Goal: Task Accomplishment & Management: Complete application form

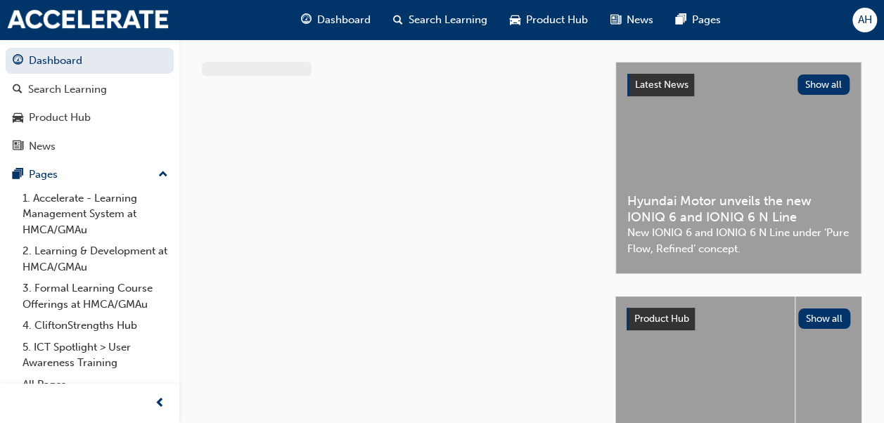
click at [240, 130] on div at bounding box center [408, 280] width 413 height 436
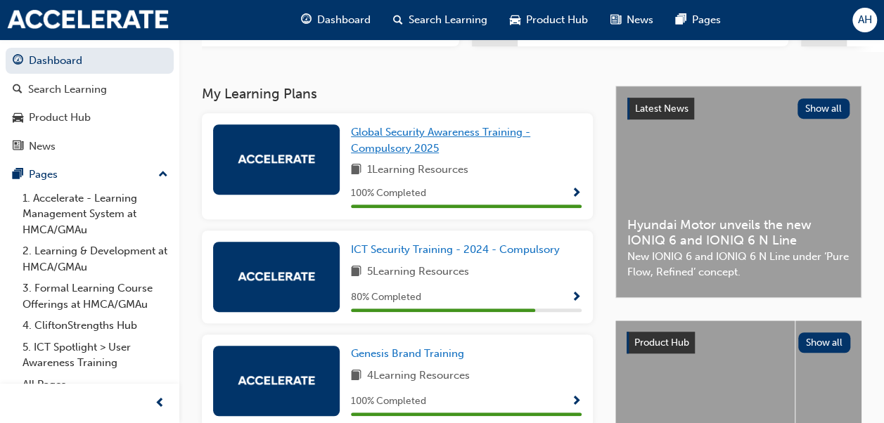
scroll to position [257, 0]
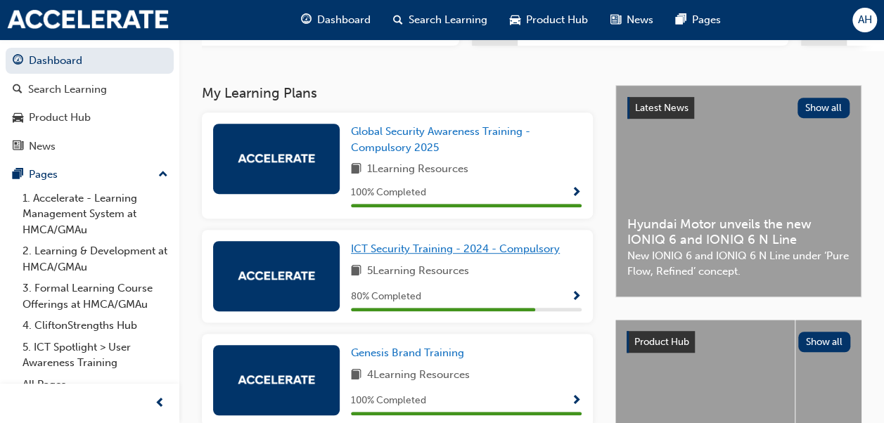
click at [437, 252] on span "ICT Security Training - 2024 - Compulsory" at bounding box center [455, 249] width 209 height 13
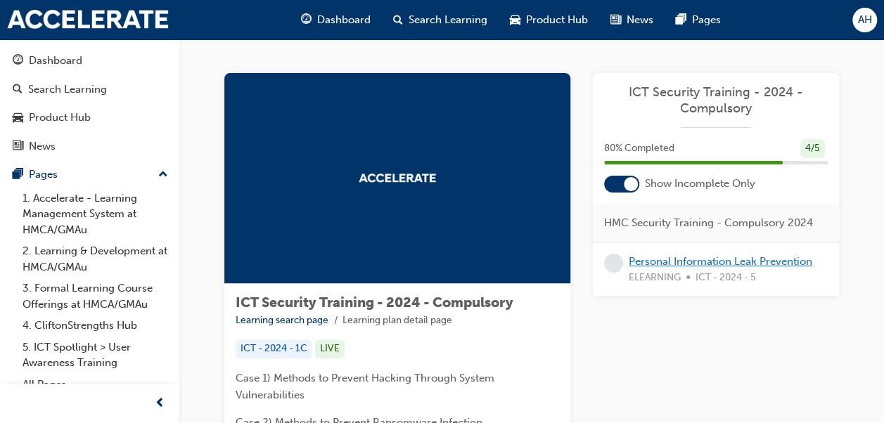
click at [717, 262] on link "Personal Information Leak Prevention" at bounding box center [721, 261] width 184 height 13
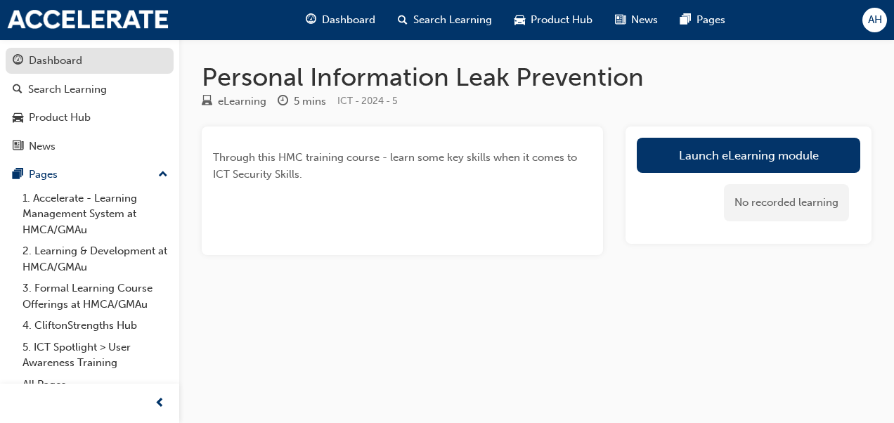
click at [77, 60] on div "Dashboard" at bounding box center [55, 61] width 53 height 16
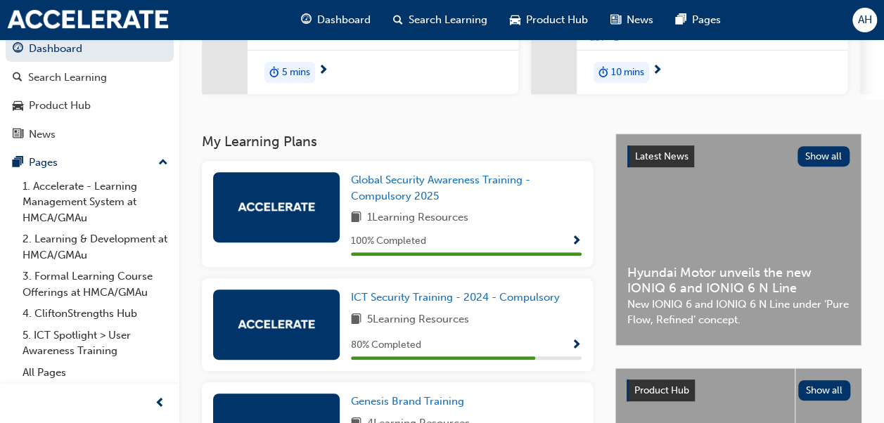
scroll to position [213, 0]
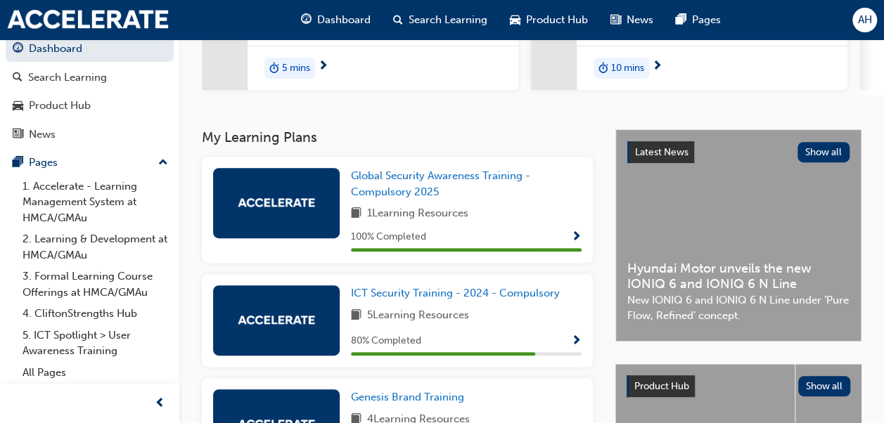
click at [296, 309] on div at bounding box center [276, 320] width 127 height 70
click at [382, 296] on span "ICT Security Training - 2024 - Compulsory" at bounding box center [455, 293] width 209 height 13
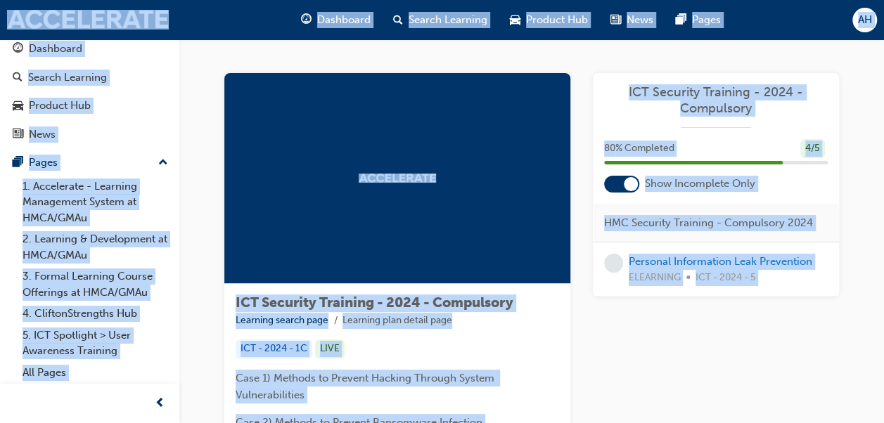
click at [699, 108] on span "ICT Security Training - 2024 - Compulsory" at bounding box center [716, 100] width 224 height 32
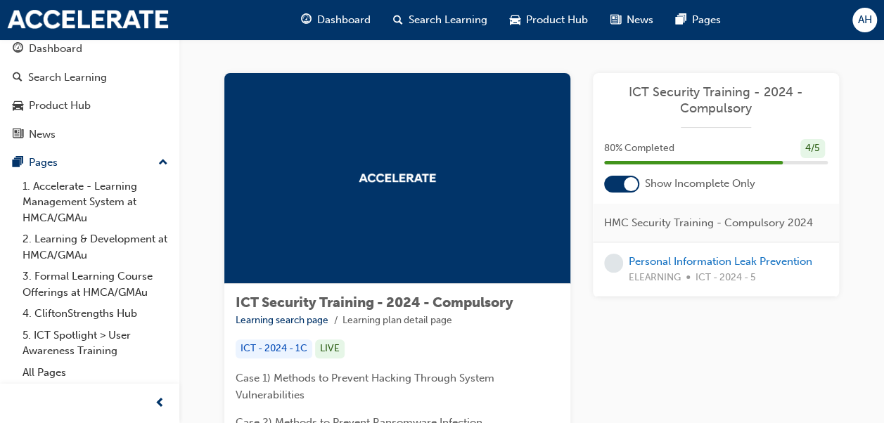
click at [634, 185] on div at bounding box center [631, 184] width 14 height 14
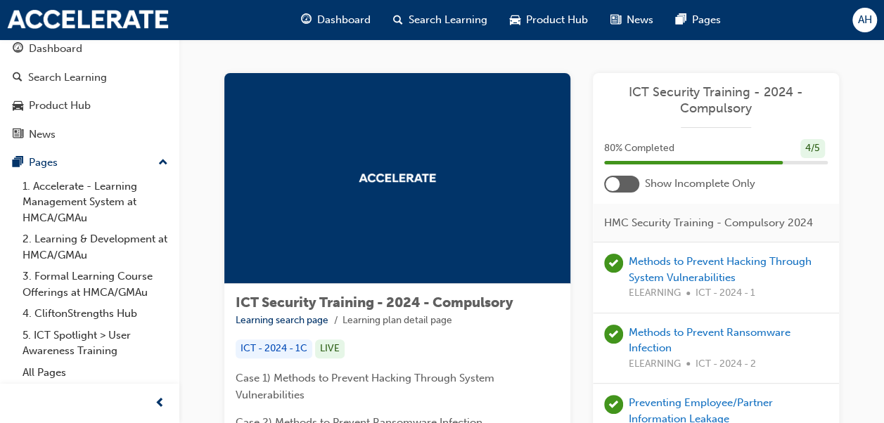
click at [634, 185] on div at bounding box center [621, 184] width 35 height 17
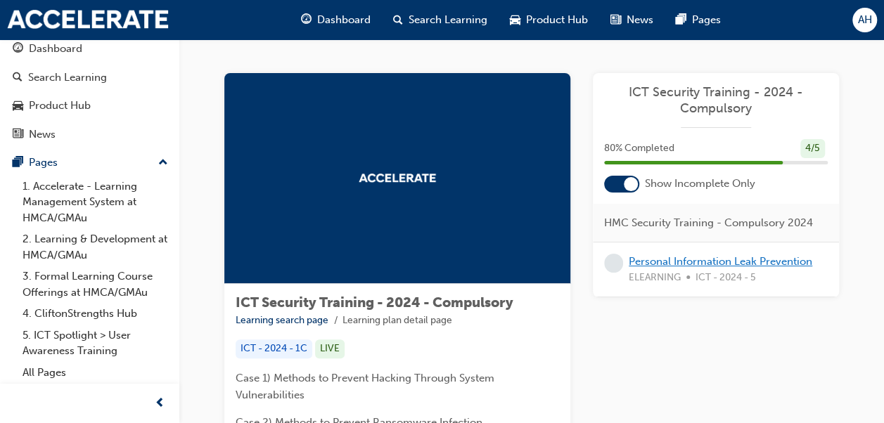
click at [671, 256] on link "Personal Information Leak Prevention" at bounding box center [721, 261] width 184 height 13
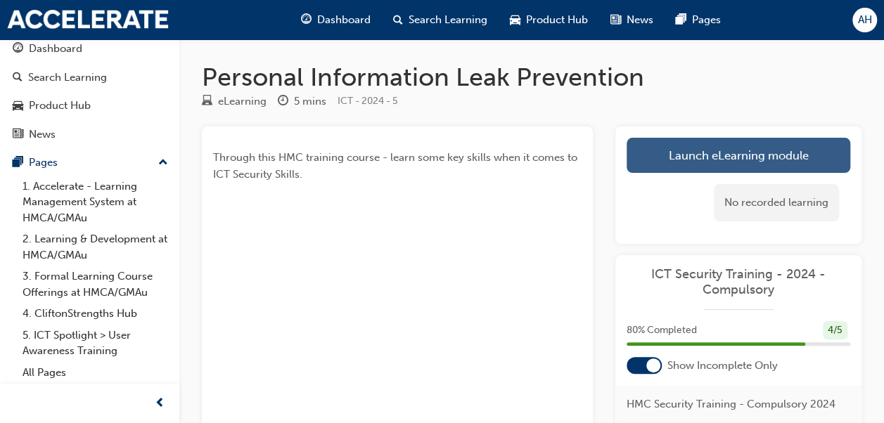
click at [690, 157] on link "Launch eLearning module" at bounding box center [738, 155] width 224 height 35
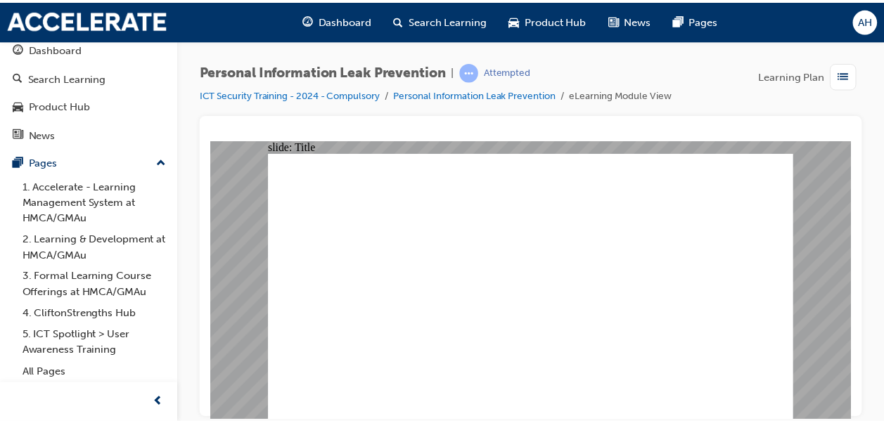
scroll to position [12, 0]
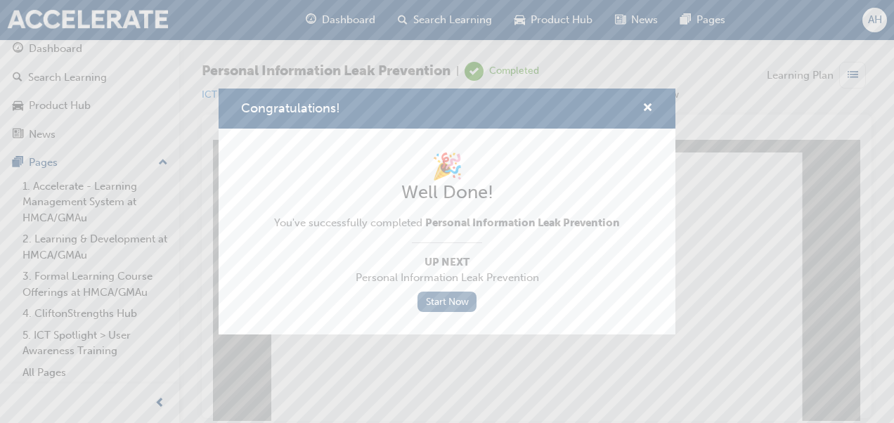
click at [429, 302] on link "Start Now" at bounding box center [447, 302] width 59 height 20
click at [452, 295] on link "Start Now" at bounding box center [447, 302] width 59 height 20
click at [648, 103] on span "cross-icon" at bounding box center [648, 109] width 11 height 13
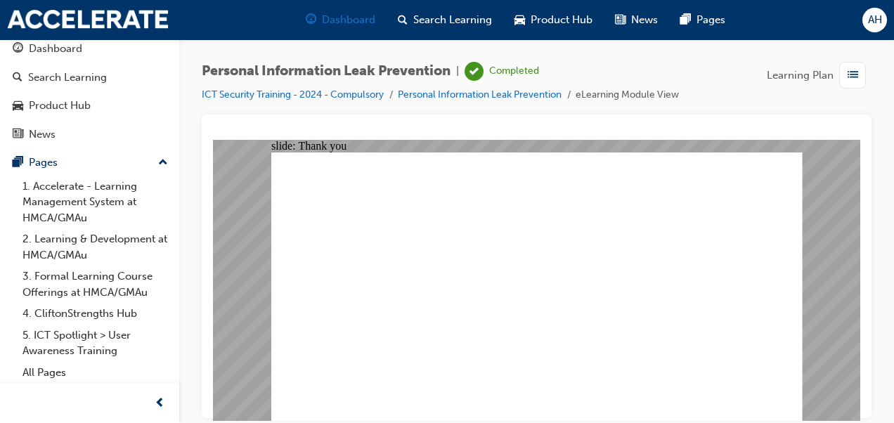
click at [345, 16] on span "Dashboard" at bounding box center [348, 20] width 53 height 16
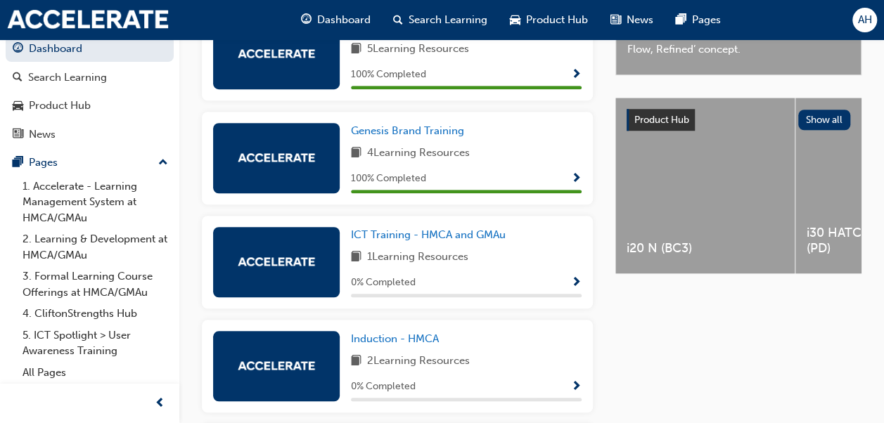
scroll to position [481, 0]
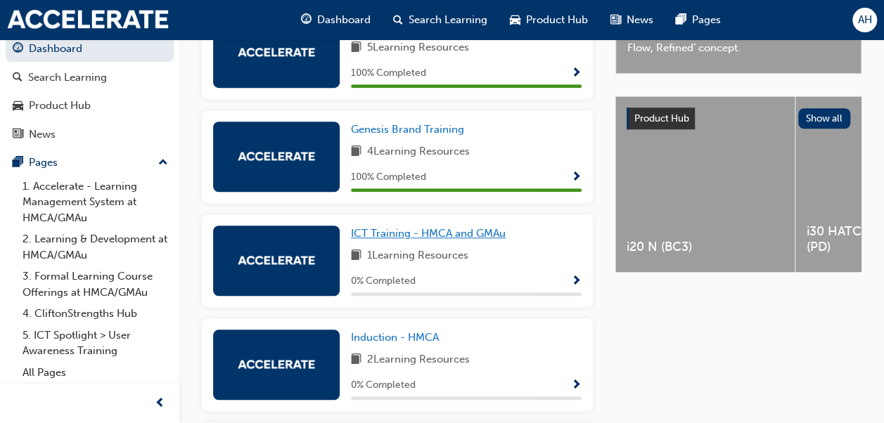
click at [456, 235] on span "ICT Training - HMCA and GMAu" at bounding box center [428, 233] width 155 height 13
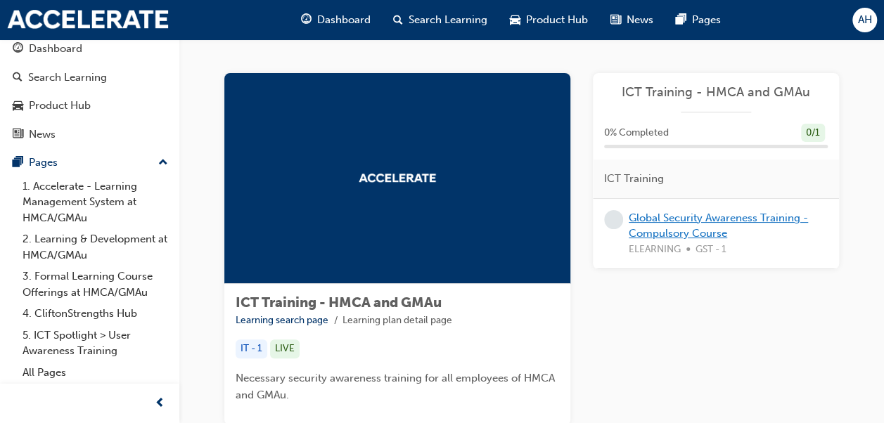
click at [672, 219] on link "Global Security Awareness Training - Compulsory Course" at bounding box center [718, 226] width 179 height 29
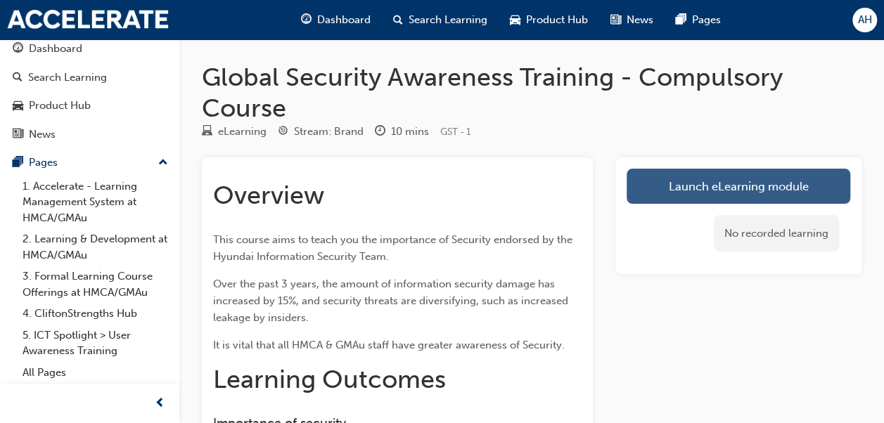
click at [704, 181] on link "Launch eLearning module" at bounding box center [738, 186] width 224 height 35
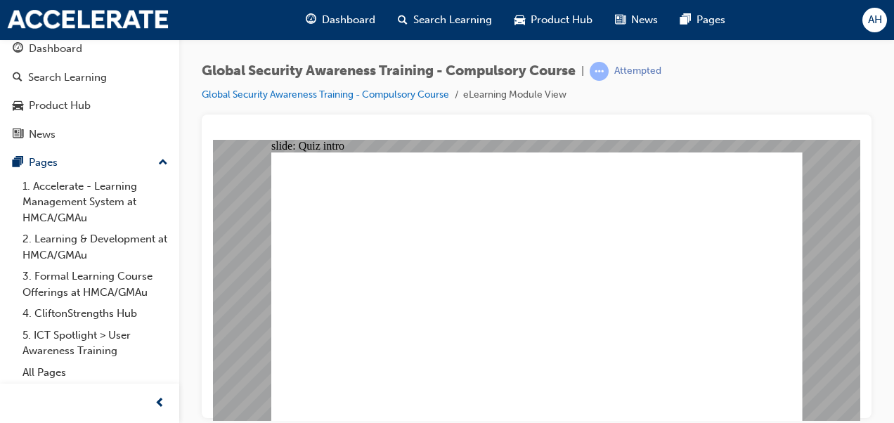
checkbox input "true"
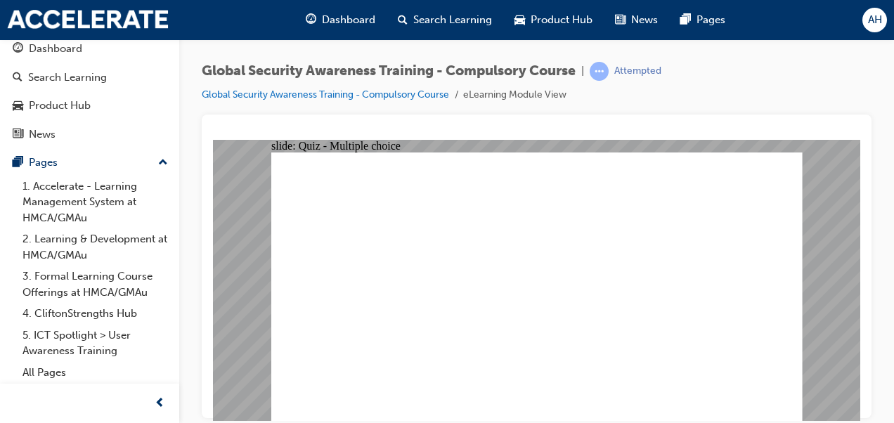
checkbox input "true"
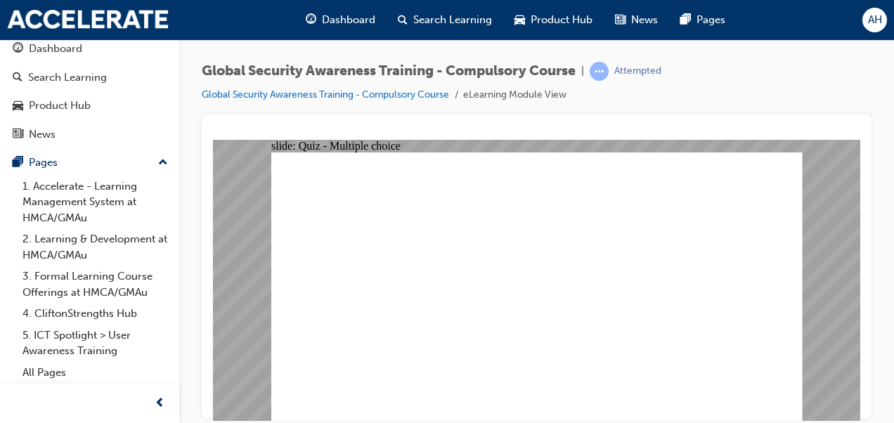
checkbox input "true"
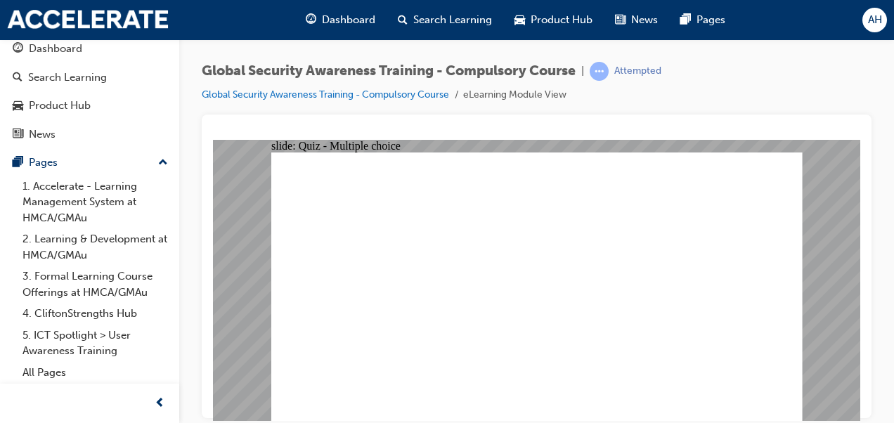
checkbox input "true"
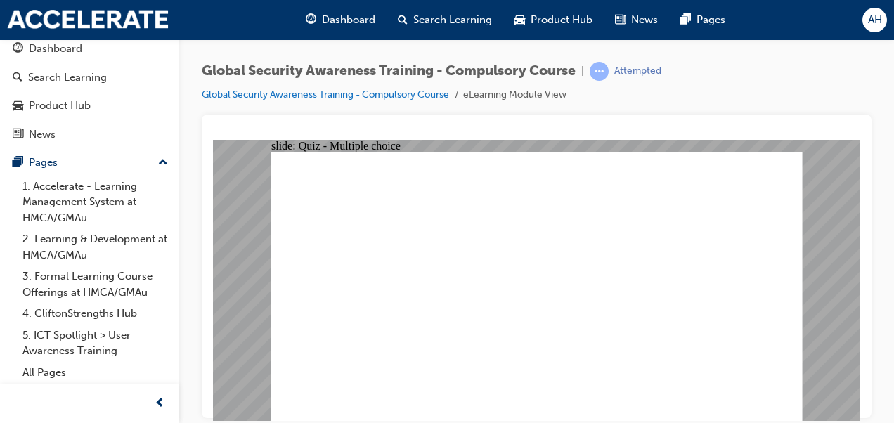
checkbox input "true"
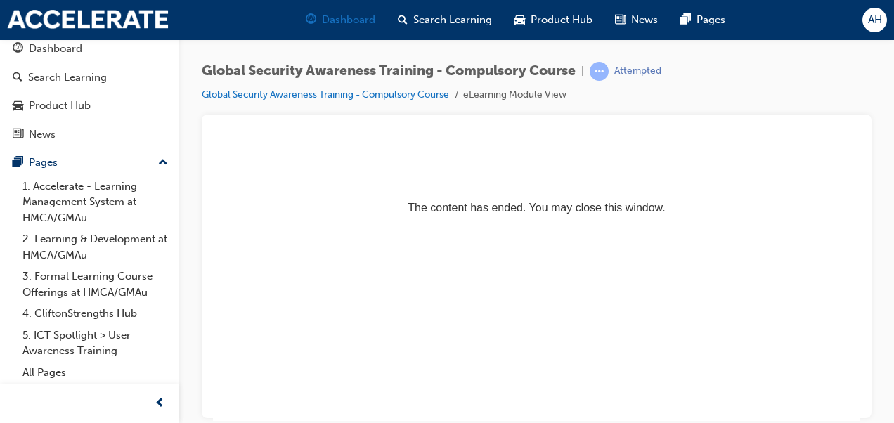
click at [359, 25] on span "Dashboard" at bounding box center [348, 20] width 53 height 16
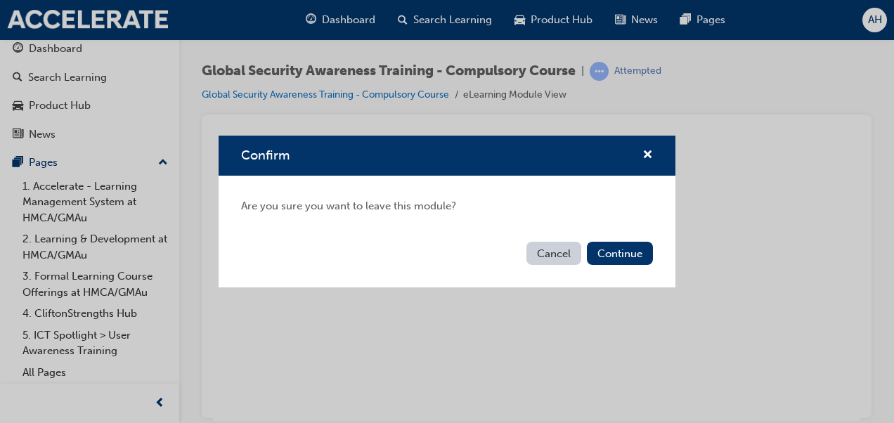
click at [552, 252] on button "Cancel" at bounding box center [554, 253] width 55 height 23
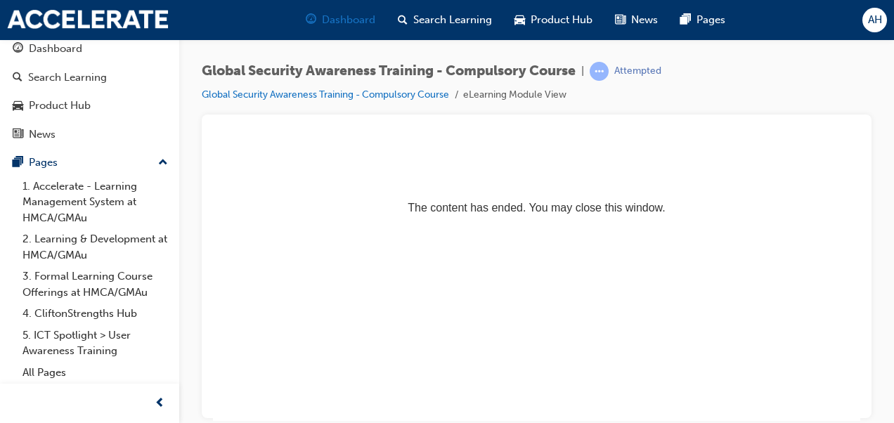
click at [358, 12] on span "Dashboard" at bounding box center [348, 20] width 53 height 16
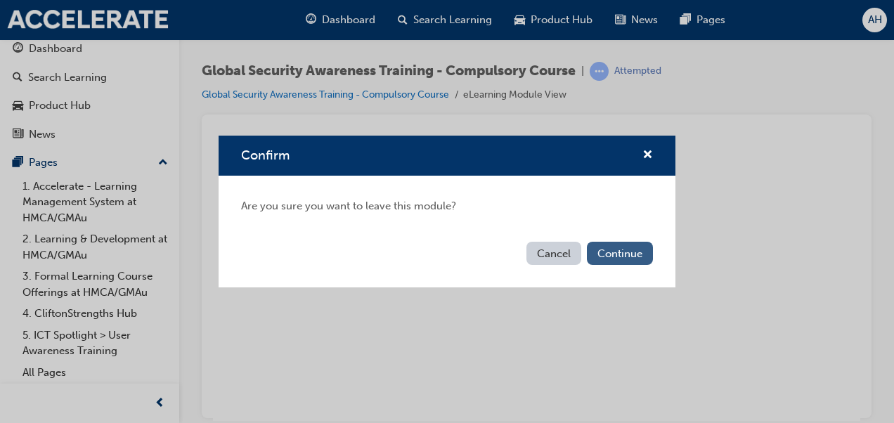
click at [591, 245] on button "Continue" at bounding box center [620, 253] width 66 height 23
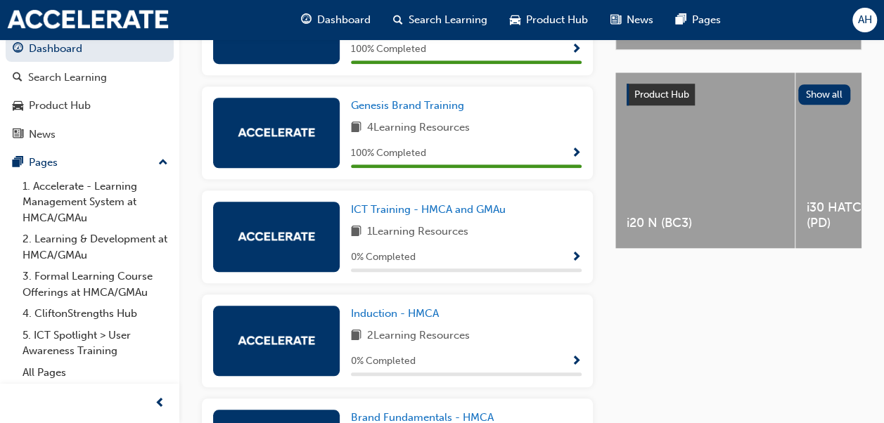
scroll to position [506, 0]
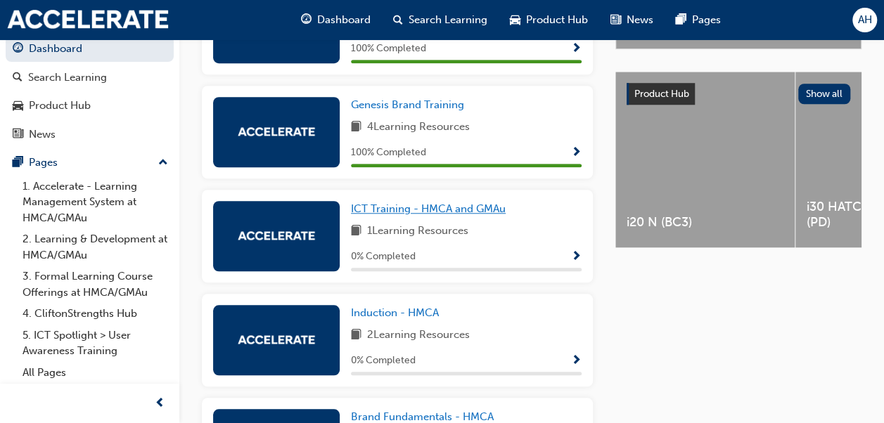
click at [457, 207] on link "ICT Training - HMCA and GMAu" at bounding box center [431, 209] width 160 height 16
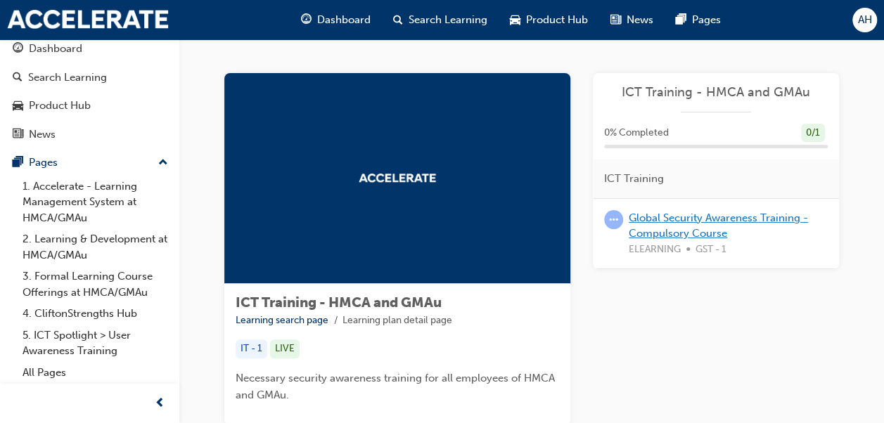
click at [664, 215] on link "Global Security Awareness Training - Compulsory Course" at bounding box center [718, 226] width 179 height 29
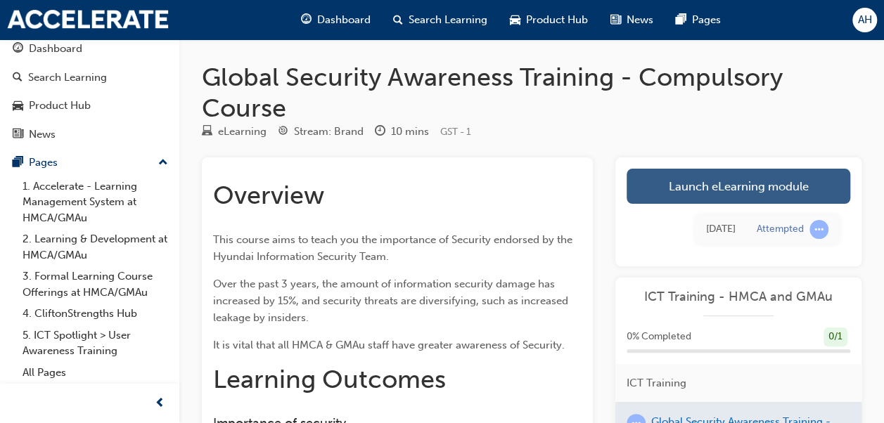
click at [679, 185] on link "Launch eLearning module" at bounding box center [738, 186] width 224 height 35
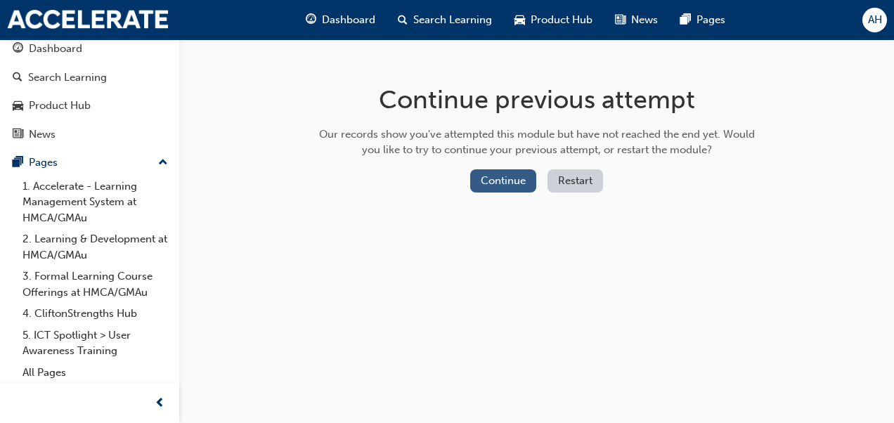
click at [513, 183] on button "Continue" at bounding box center [503, 180] width 66 height 23
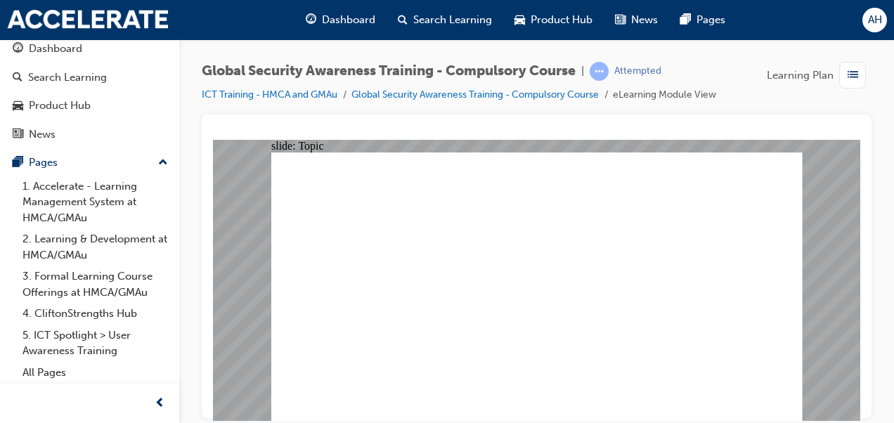
drag, startPoint x: 634, startPoint y: 406, endPoint x: 637, endPoint y: 390, distance: 15.7
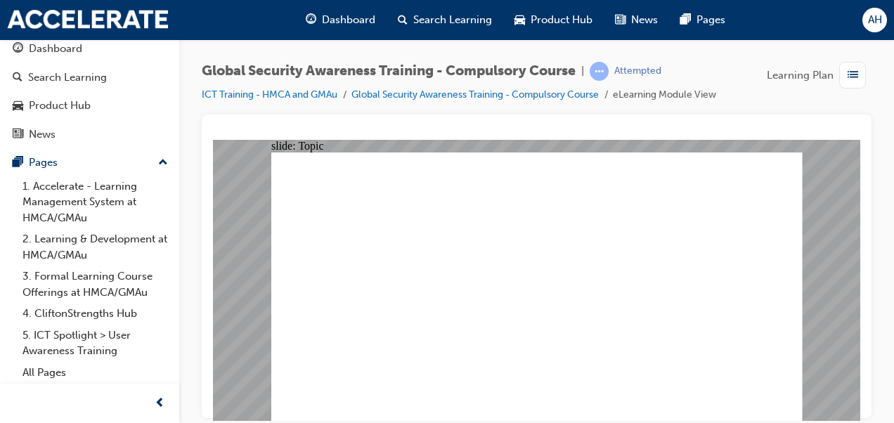
click at [213, 139] on image at bounding box center [213, 139] width 0 height 0
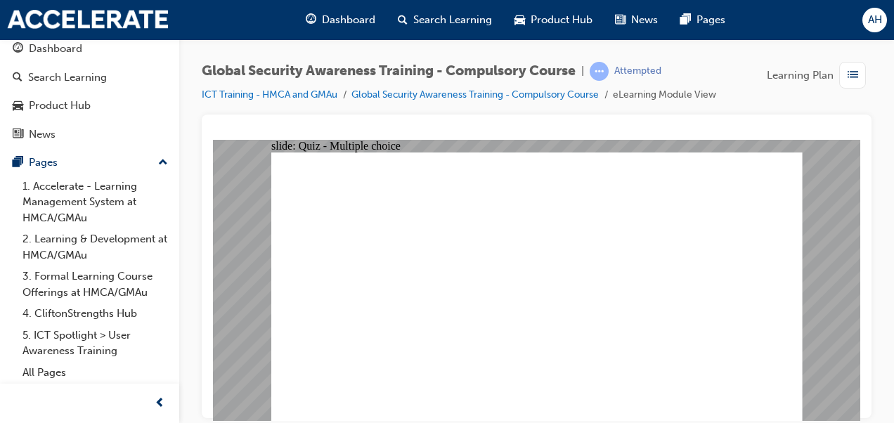
checkbox input "true"
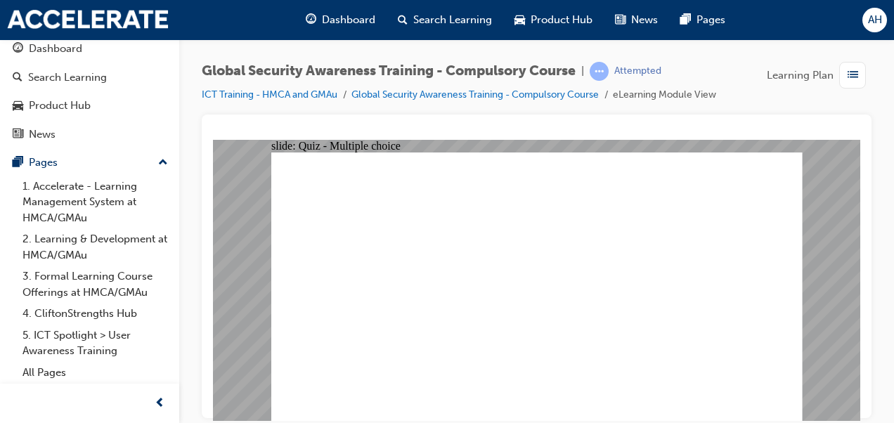
checkbox input "true"
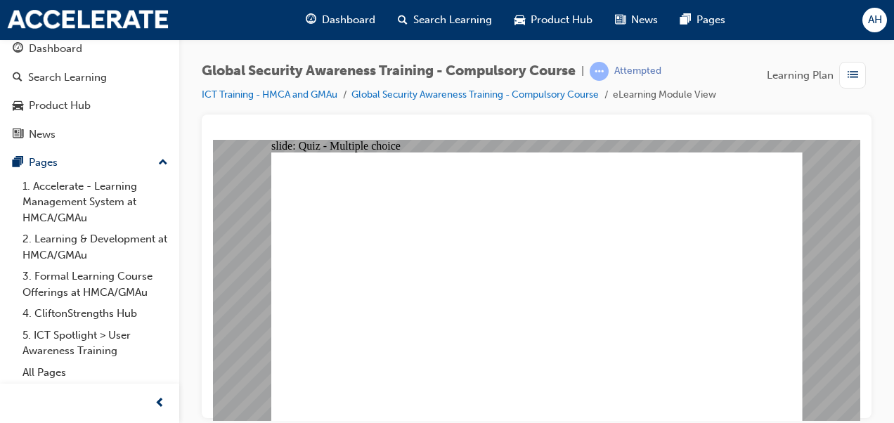
checkbox input "true"
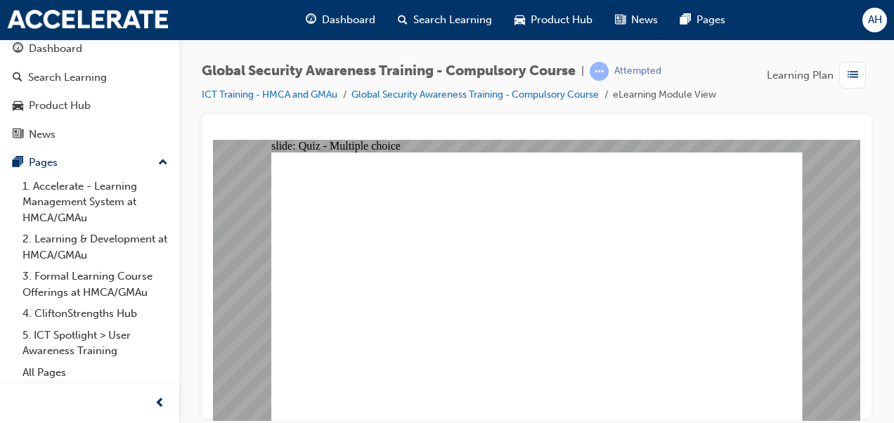
checkbox input "true"
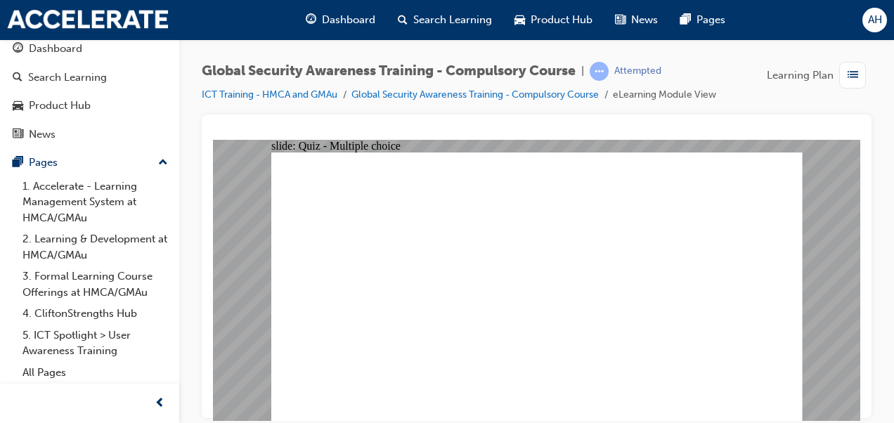
checkbox input "true"
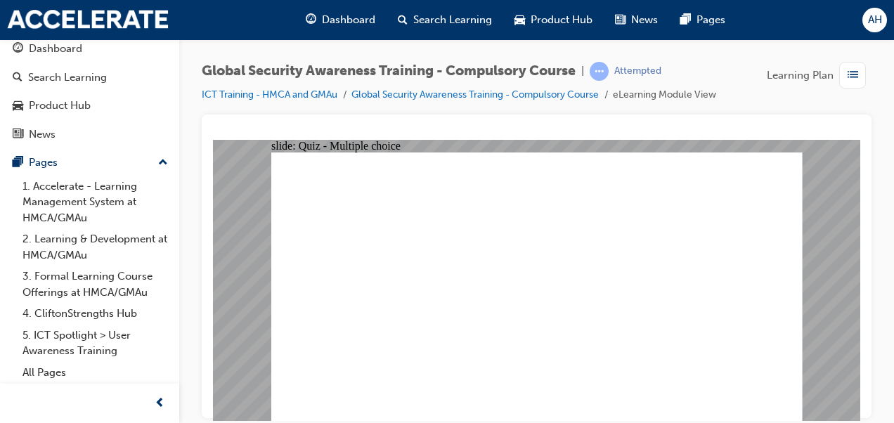
checkbox input "true"
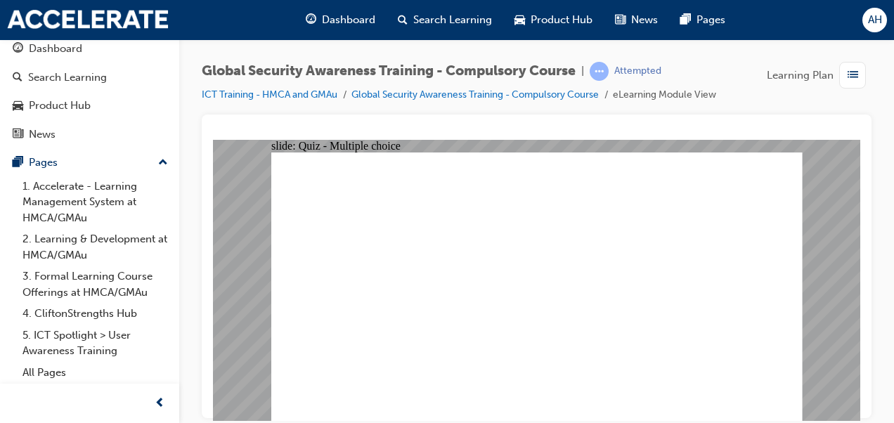
checkbox input "true"
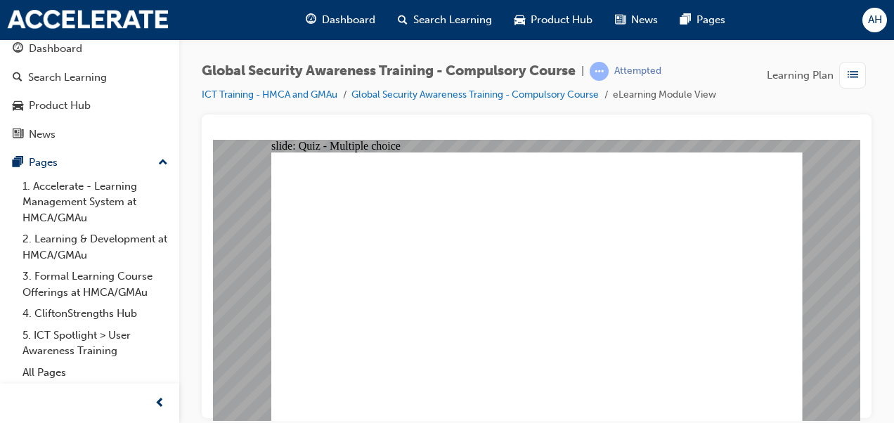
checkbox input "true"
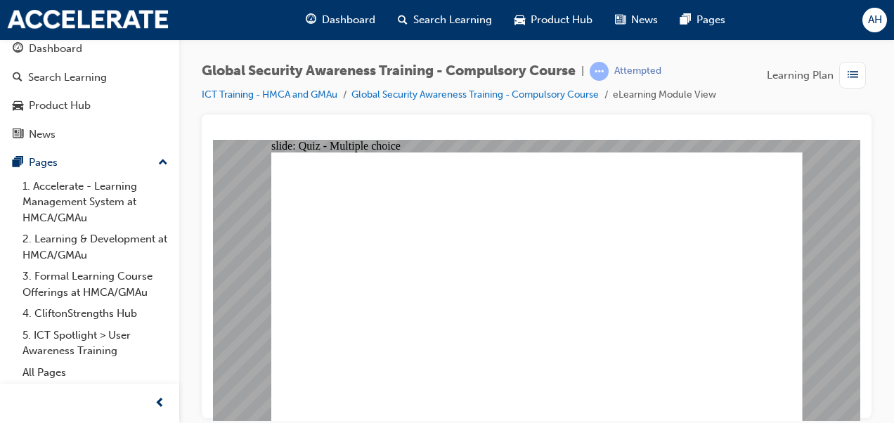
checkbox input "true"
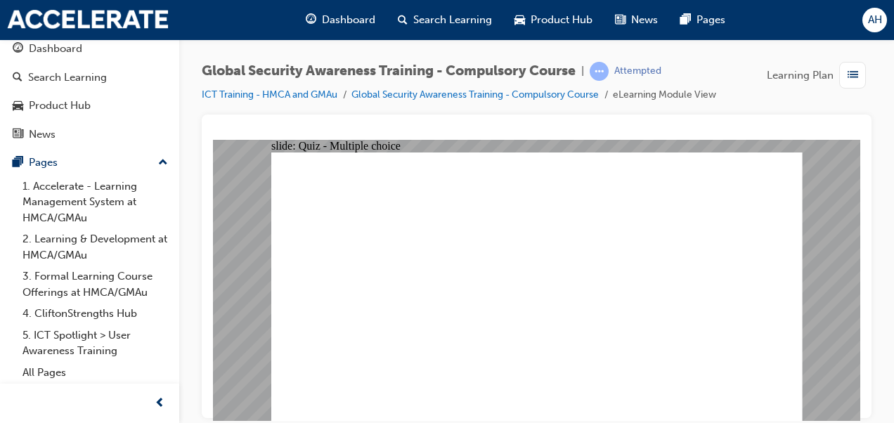
checkbox input "true"
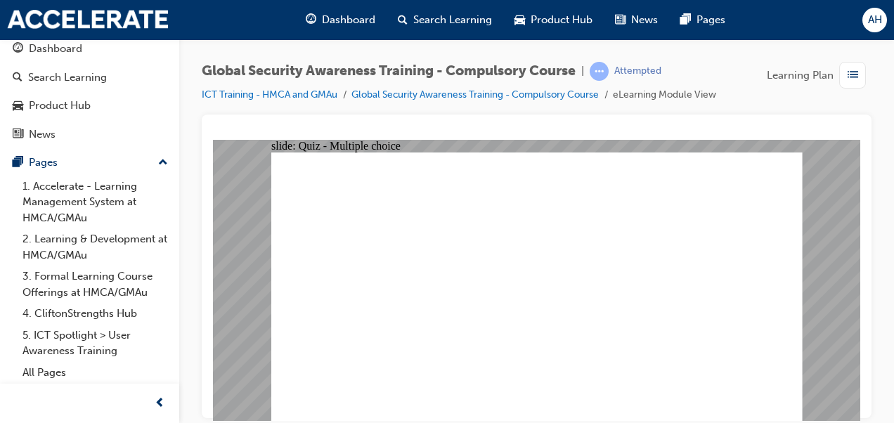
checkbox input "true"
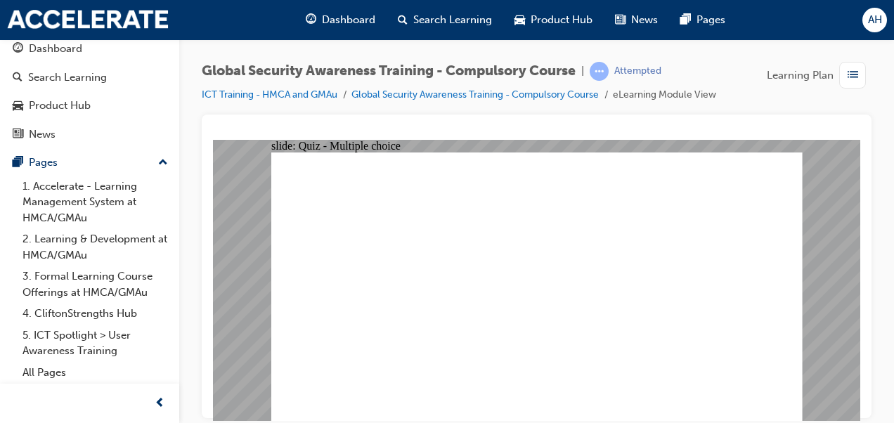
checkbox input "true"
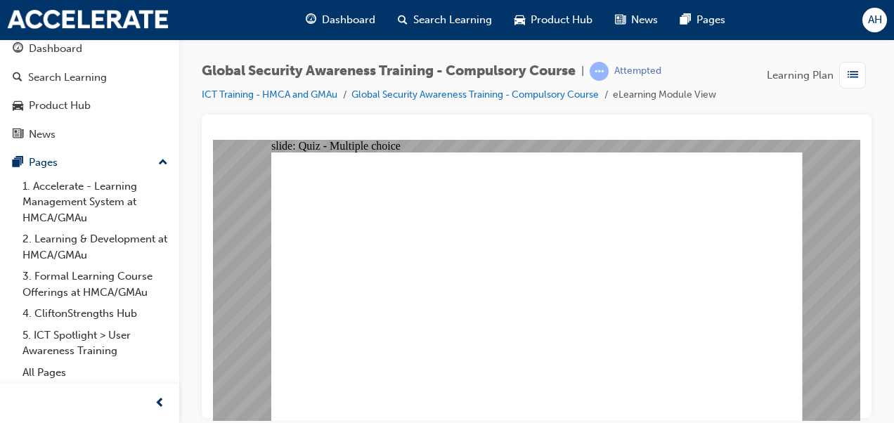
checkbox input "true"
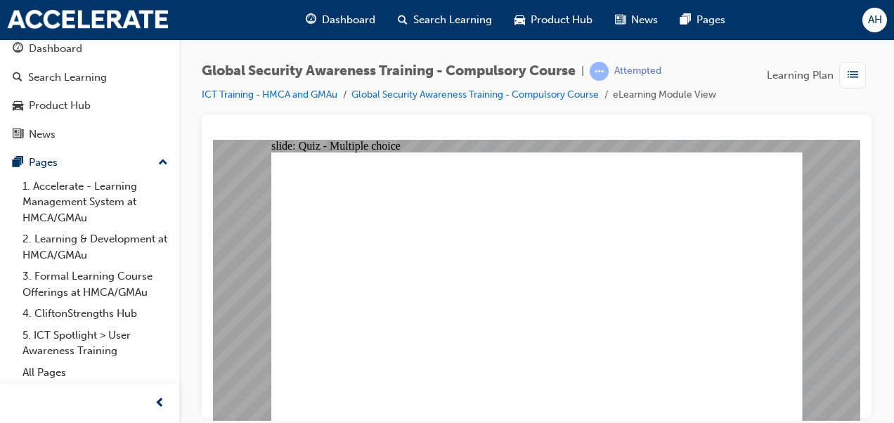
checkbox input "true"
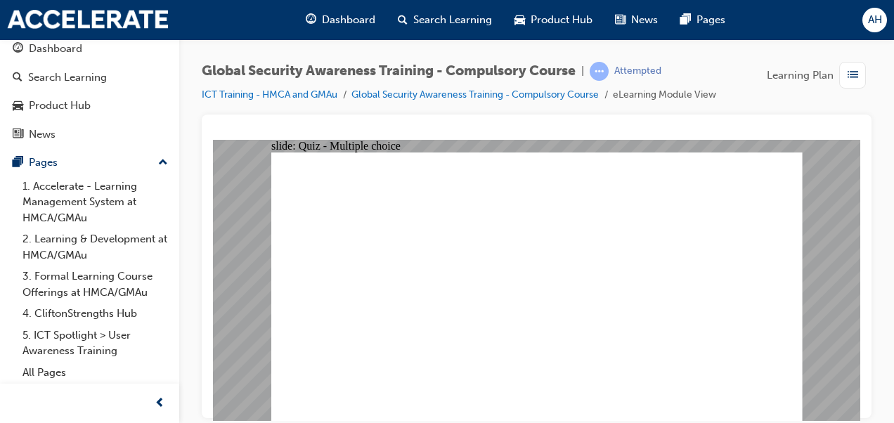
checkbox input "true"
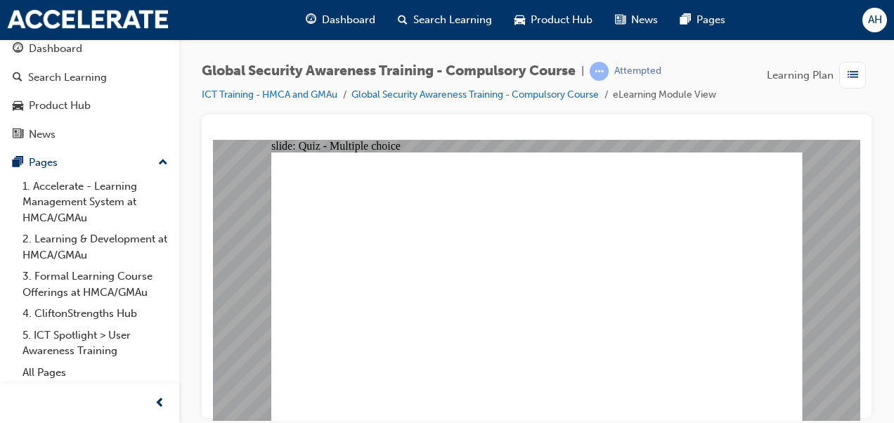
checkbox input "true"
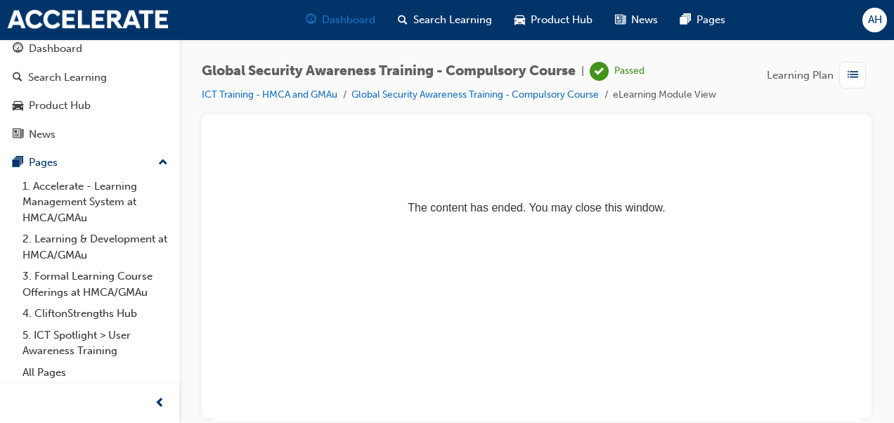
click at [352, 30] on div "Dashboard" at bounding box center [341, 20] width 92 height 29
